Goal: Information Seeking & Learning: Learn about a topic

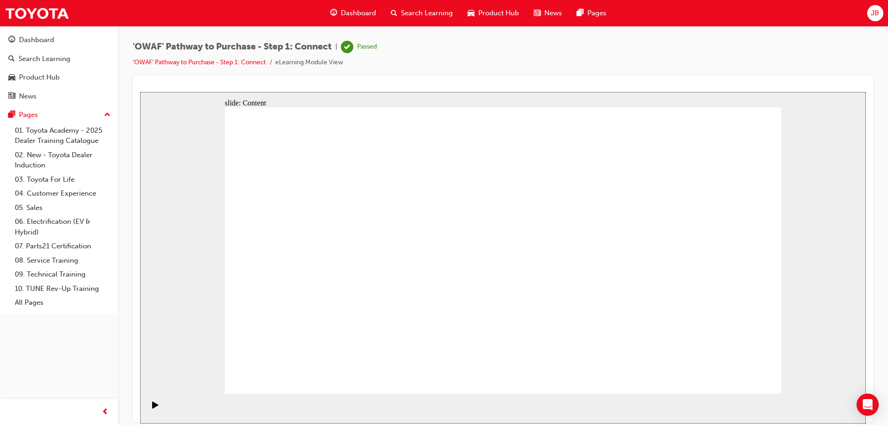
drag, startPoint x: 693, startPoint y: 187, endPoint x: 480, endPoint y: 184, distance: 212.8
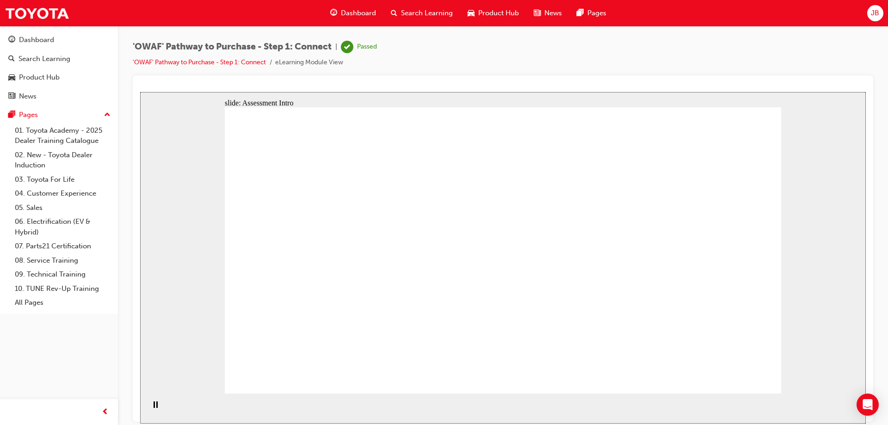
click at [356, 12] on span "Dashboard" at bounding box center [358, 13] width 35 height 11
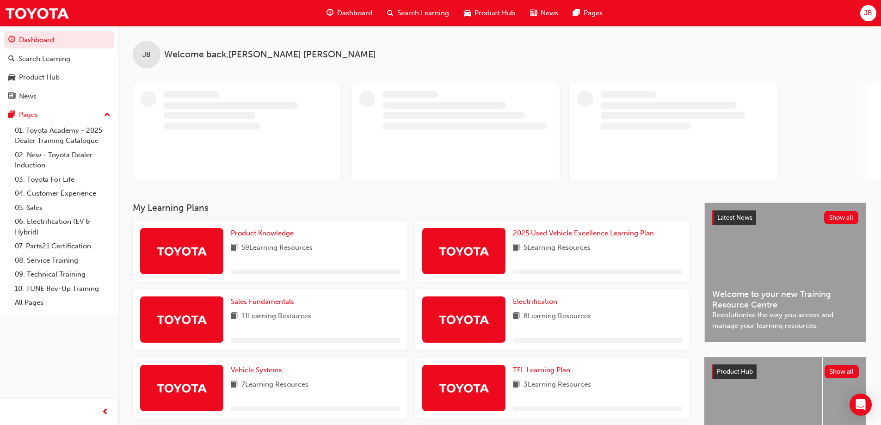
click at [232, 245] on span "book-icon" at bounding box center [234, 248] width 7 height 12
click at [237, 238] on link "Product Knowledge" at bounding box center [264, 233] width 67 height 11
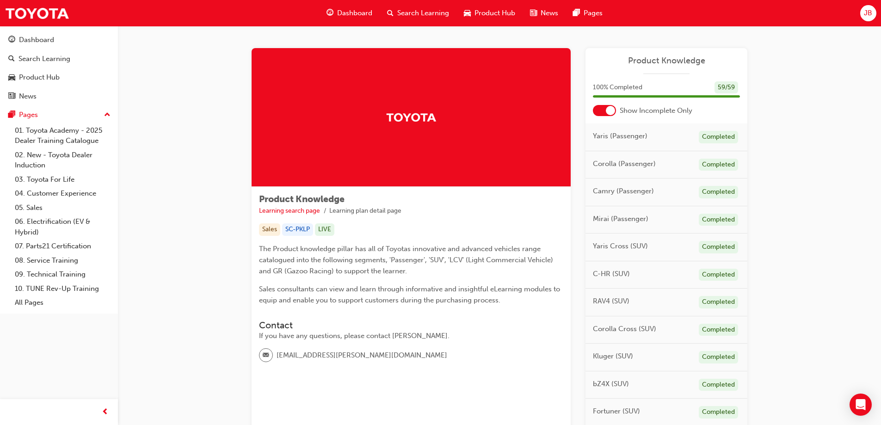
click at [610, 111] on div at bounding box center [610, 110] width 9 height 9
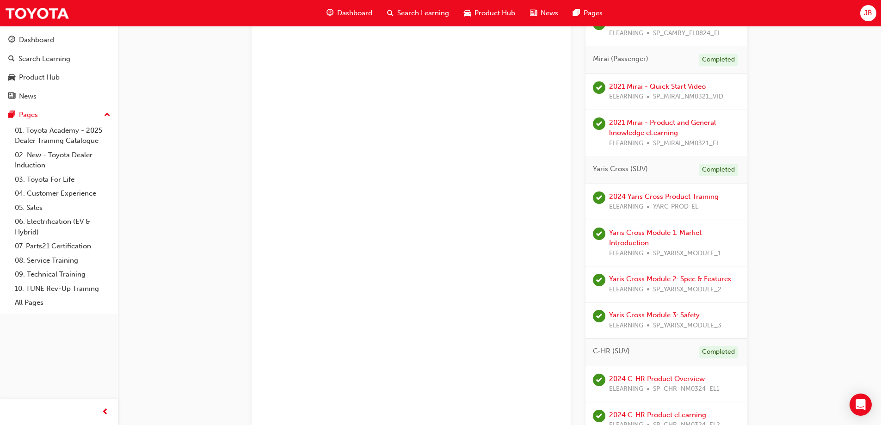
scroll to position [278, 0]
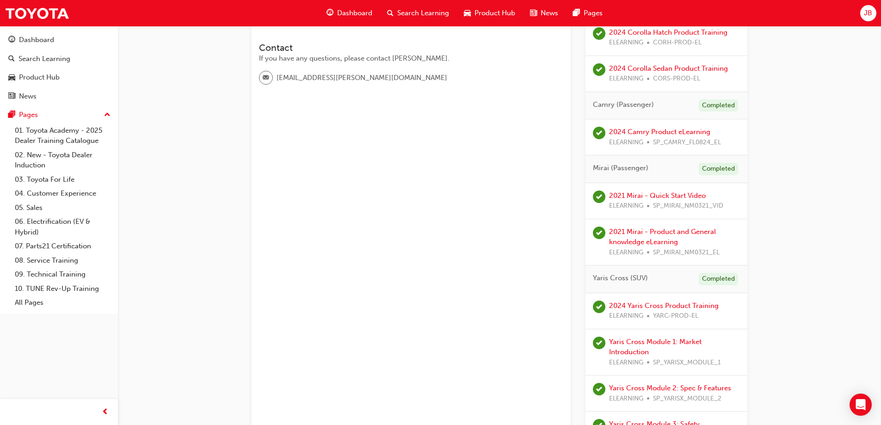
click at [409, 16] on span "Search Learning" at bounding box center [423, 13] width 52 height 11
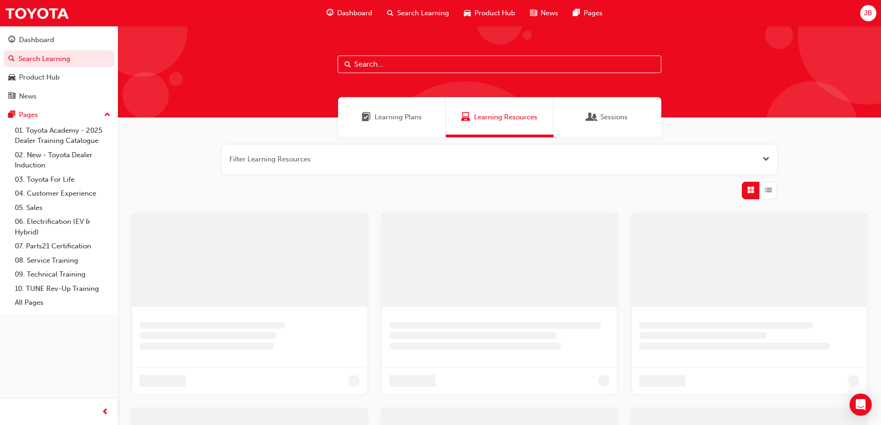
click at [363, 66] on input "text" at bounding box center [500, 65] width 324 height 18
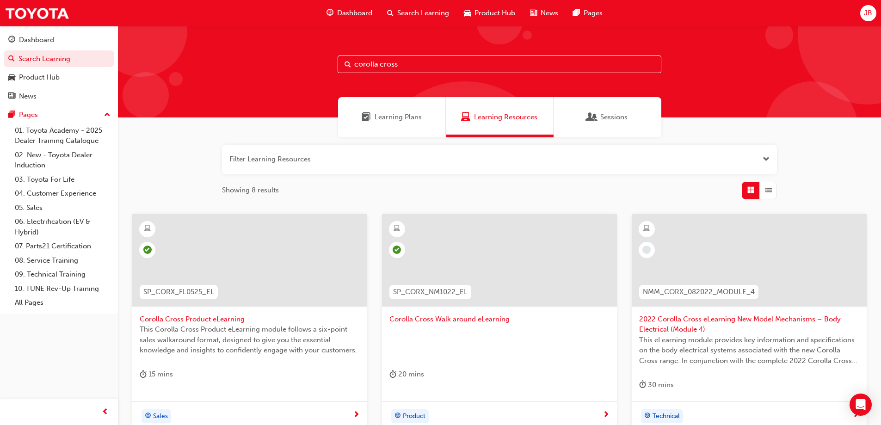
type input "corolla cross"
click at [196, 315] on span "Corolla Cross Product eLearning" at bounding box center [250, 319] width 220 height 11
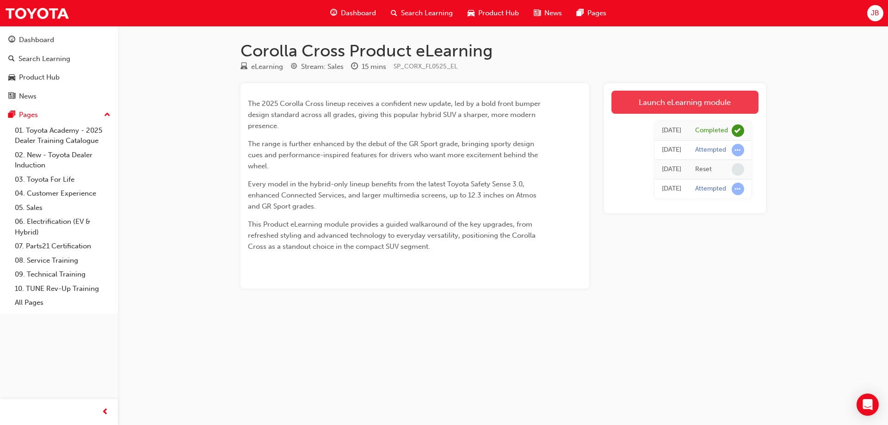
click at [684, 97] on link "Launch eLearning module" at bounding box center [684, 102] width 147 height 23
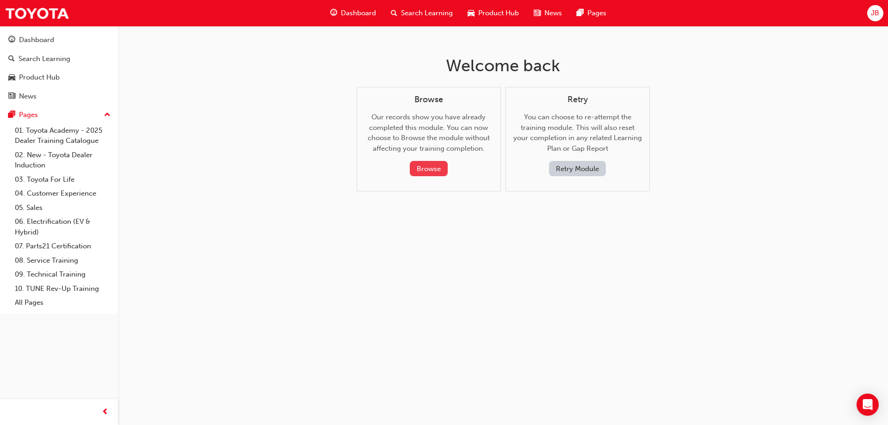
click at [419, 172] on button "Browse" at bounding box center [429, 168] width 38 height 15
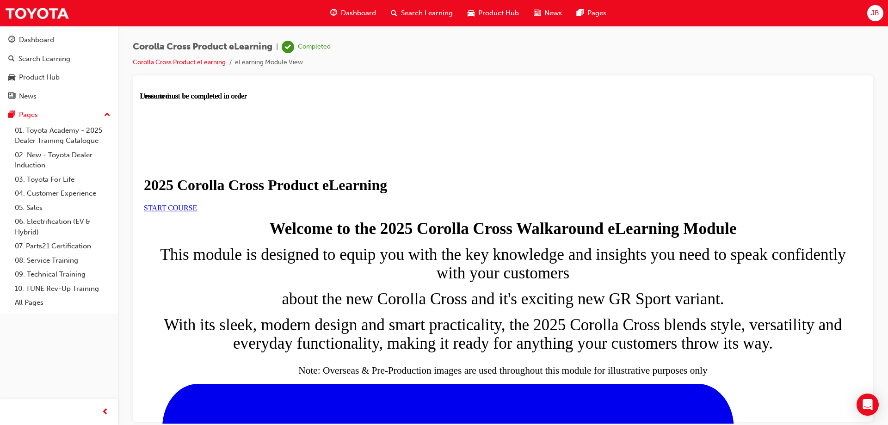
click at [197, 211] on link "START COURSE" at bounding box center [170, 208] width 53 height 8
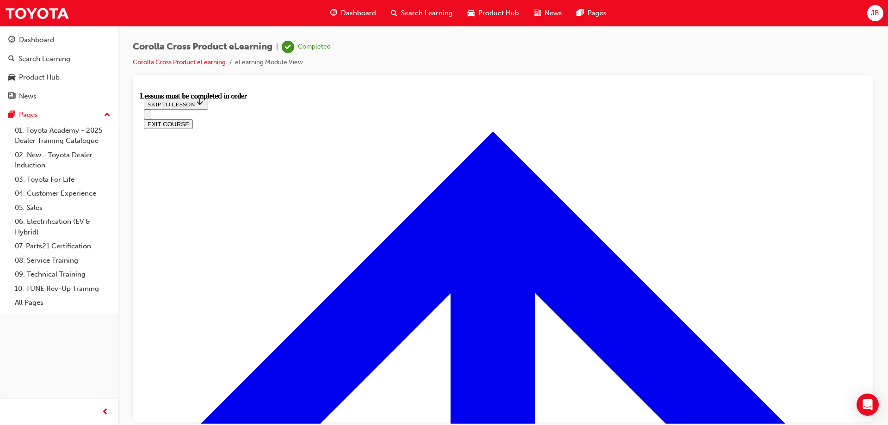
scroll to position [402, 0]
click at [876, 12] on span "JB" at bounding box center [875, 13] width 8 height 11
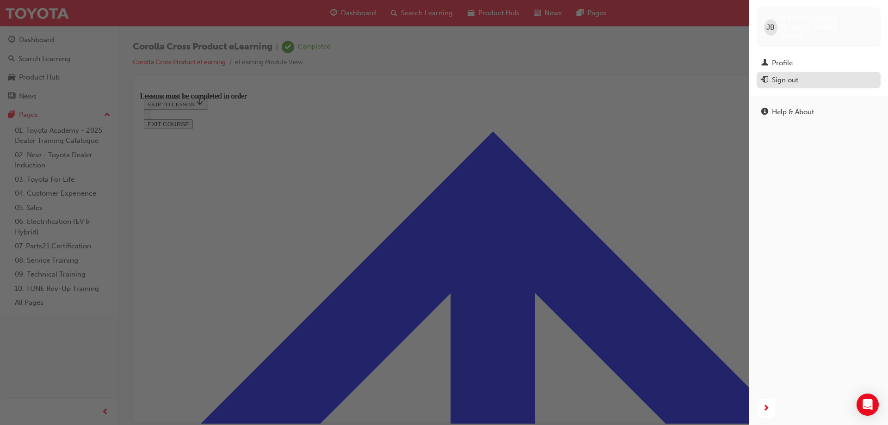
click at [811, 74] on div "Sign out" at bounding box center [818, 80] width 115 height 12
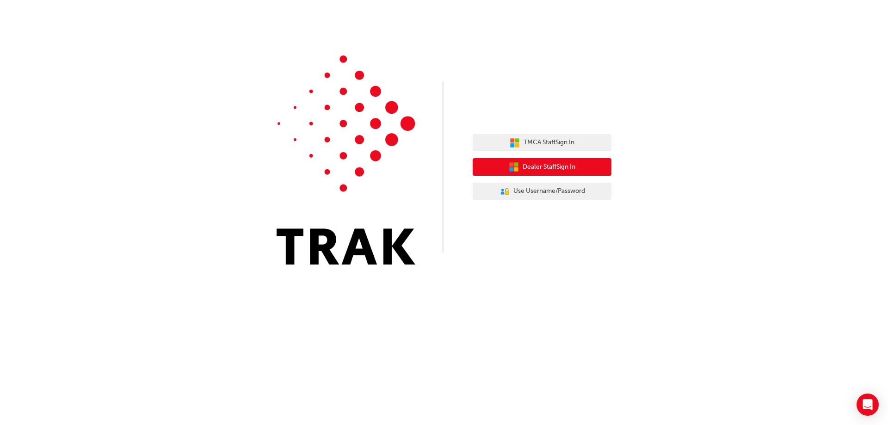
click at [544, 166] on span "Dealer Staff Sign In" at bounding box center [549, 167] width 53 height 11
